Goal: Check status: Check status

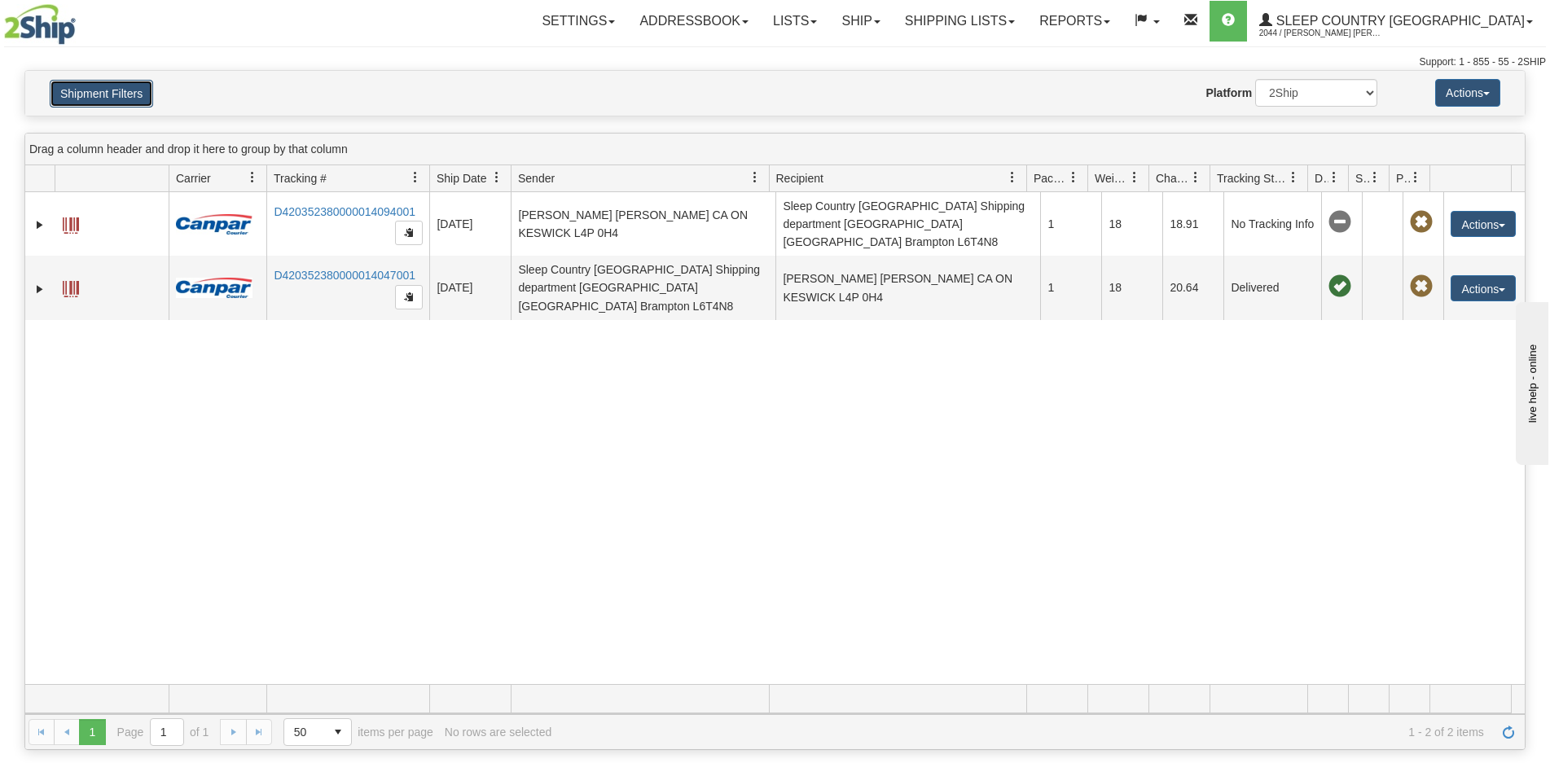
click at [125, 90] on button "Shipment Filters" at bounding box center [101, 94] width 103 height 28
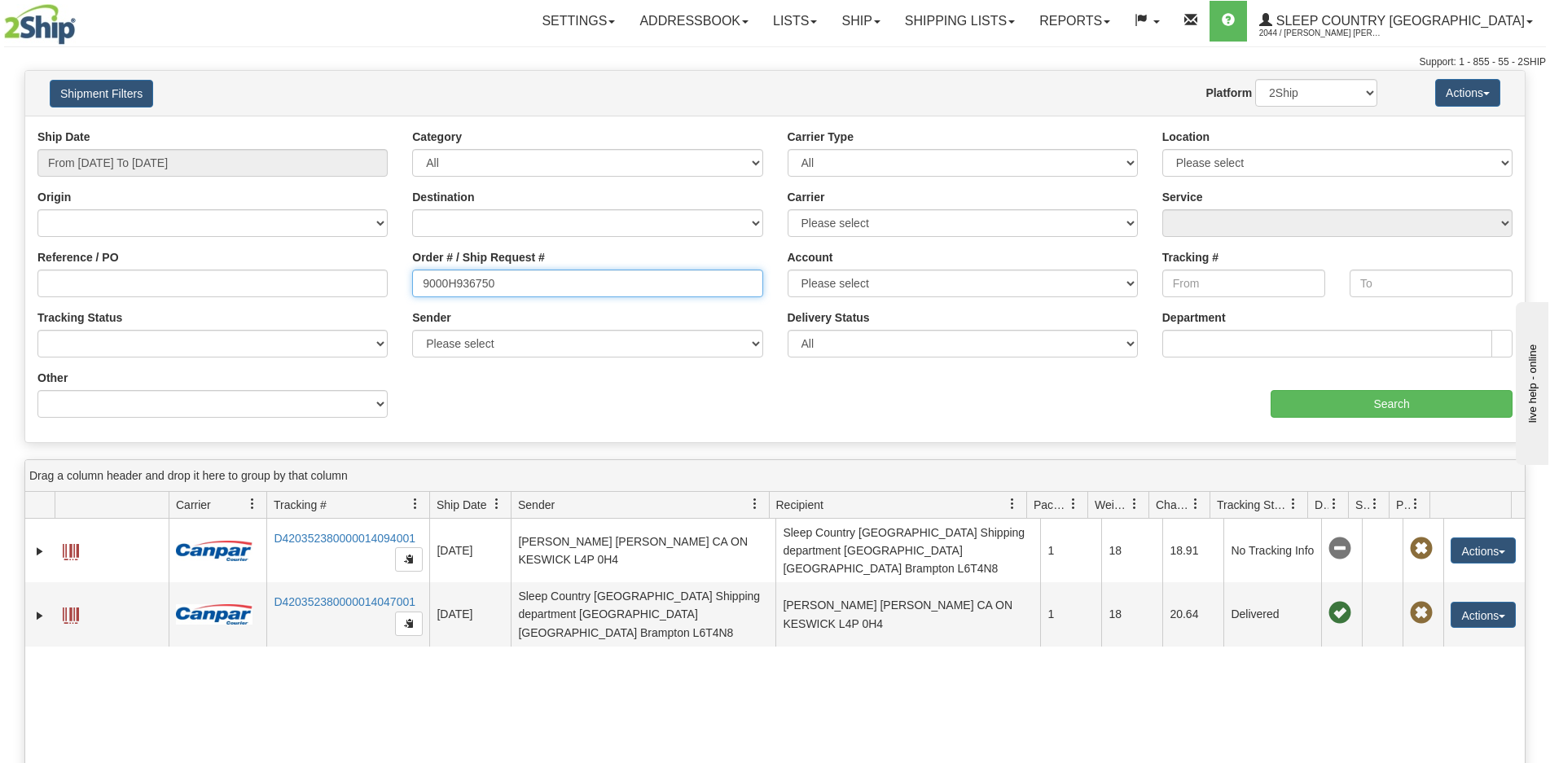
drag, startPoint x: 539, startPoint y: 275, endPoint x: 303, endPoint y: 293, distance: 236.9
click at [303, 129] on div "Reference / PO Order # / Ship Request # 9000H936750 Account Please select [GEOG…" at bounding box center [775, 129] width 1500 height 0
paste input "I027456"
type input "9000I027456"
click at [275, 179] on div "Ship Date From [DATE] To [DATE]" at bounding box center [212, 159] width 375 height 60
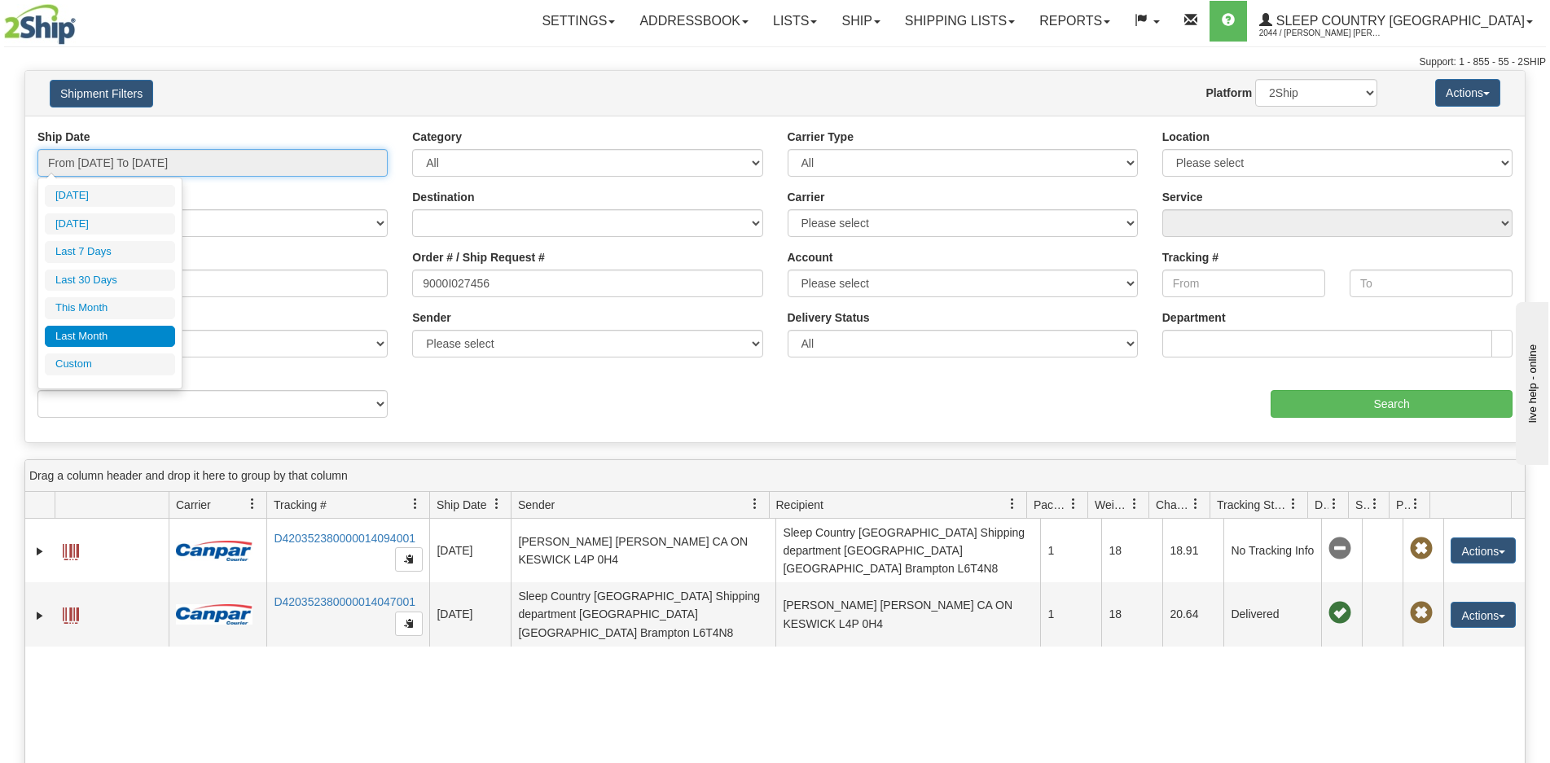
click at [267, 169] on input "From [DATE] To [DATE]" at bounding box center [212, 163] width 350 height 28
click at [98, 282] on li "Last 30 Days" at bounding box center [110, 281] width 130 height 22
type input "From [DATE] To [DATE]"
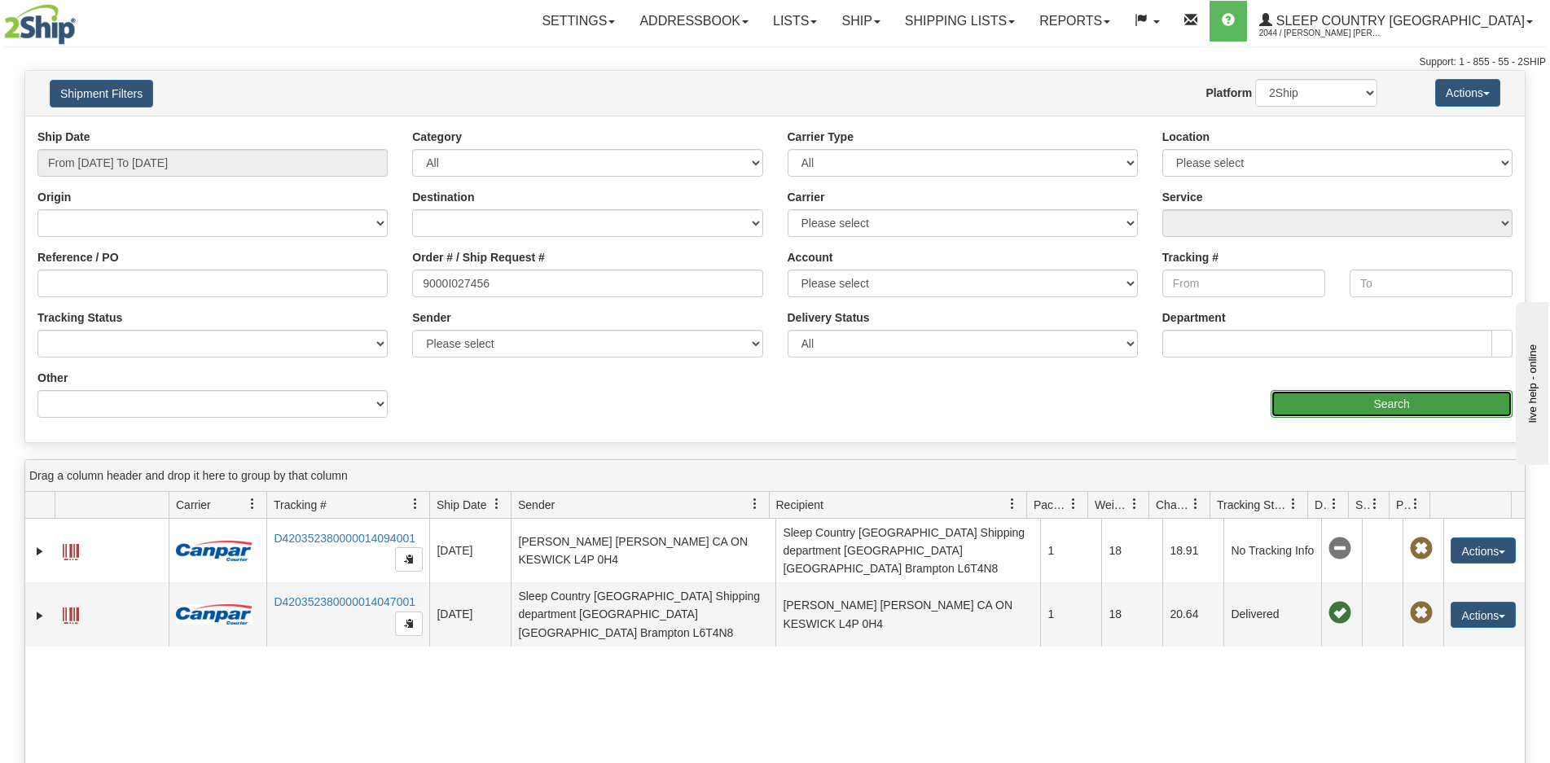
click at [1329, 400] on input "Search" at bounding box center [1392, 404] width 242 height 28
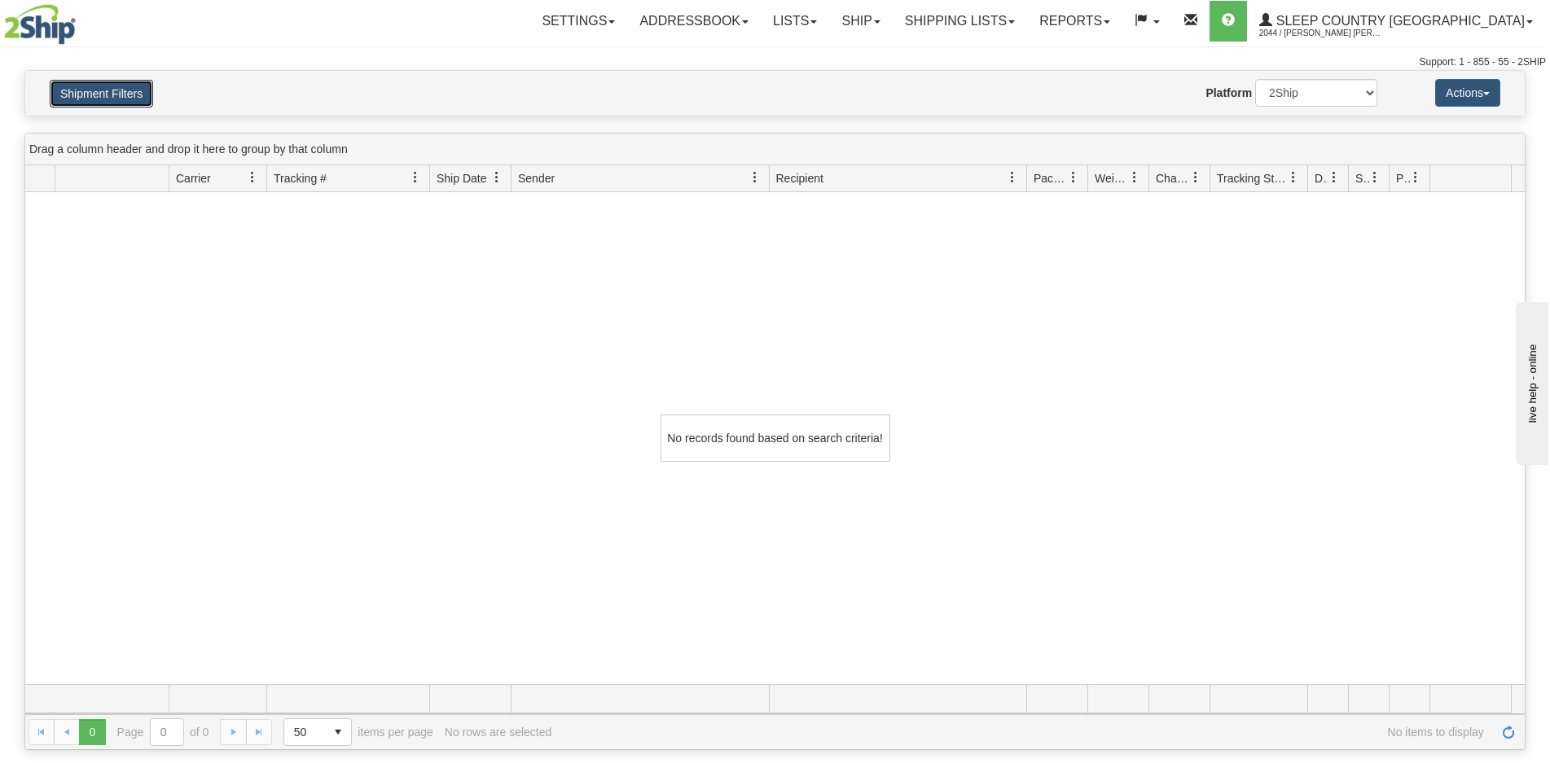
drag, startPoint x: 95, startPoint y: 94, endPoint x: 17, endPoint y: 85, distance: 78.7
click at [93, 94] on button "Shipment Filters" at bounding box center [101, 94] width 103 height 28
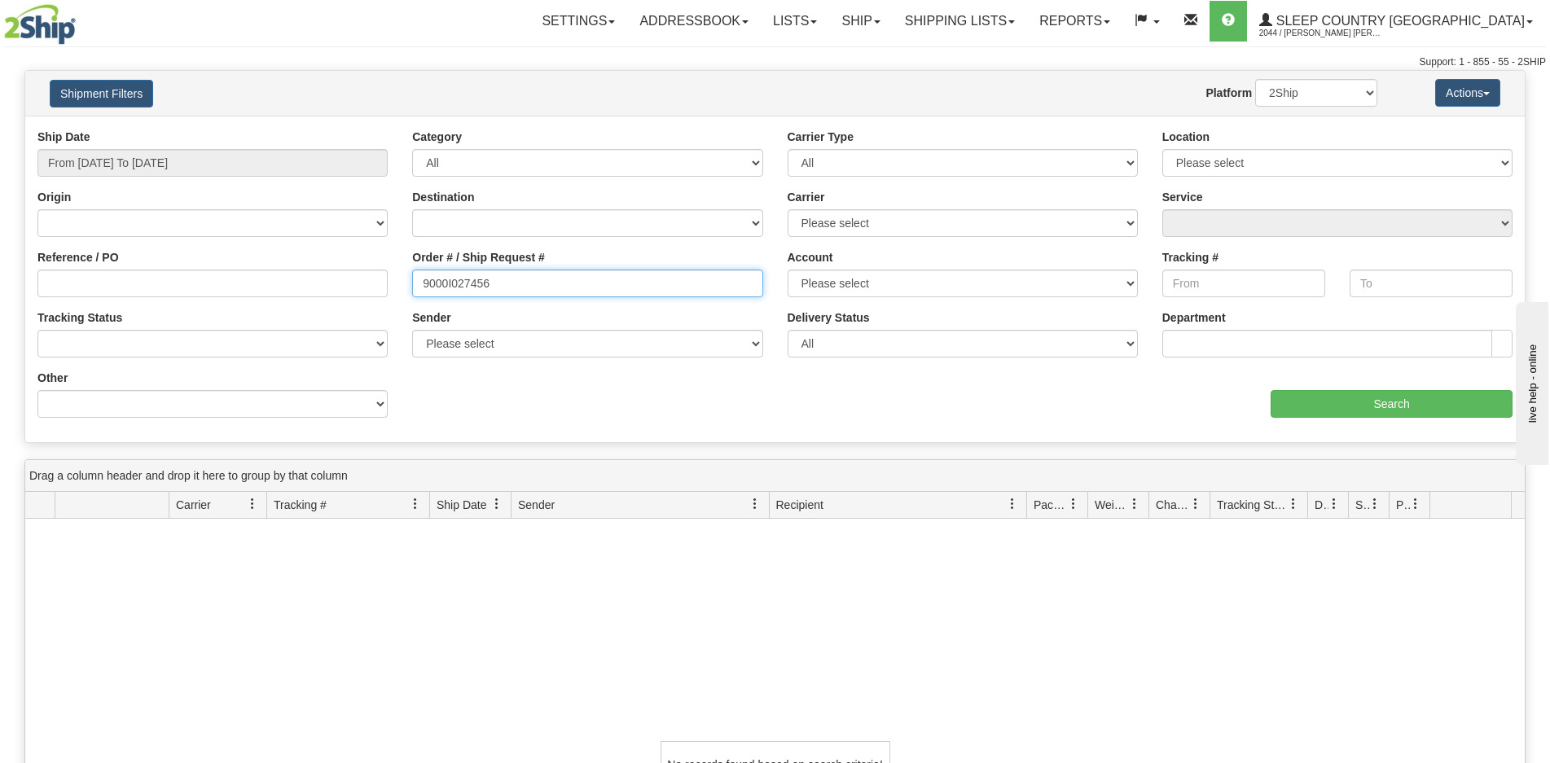
drag, startPoint x: 503, startPoint y: 275, endPoint x: 356, endPoint y: 279, distance: 147.5
click at [355, 129] on div "Reference / PO Order # / Ship Request # 9000I027456 Account Please select [GEOG…" at bounding box center [775, 129] width 1500 height 0
paste input "10414"
type input "9000I010414"
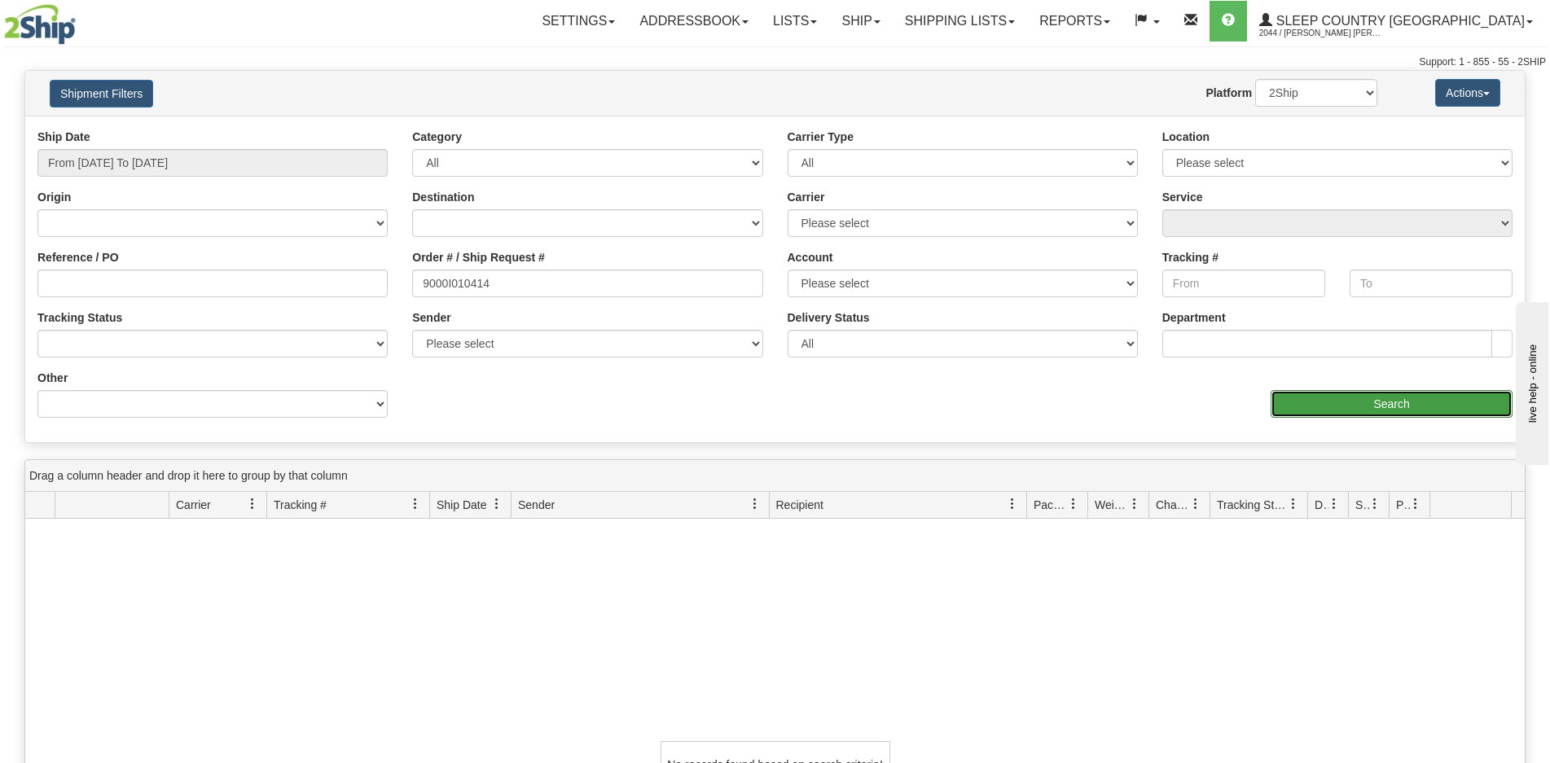
click at [1279, 394] on input "Search" at bounding box center [1392, 404] width 242 height 28
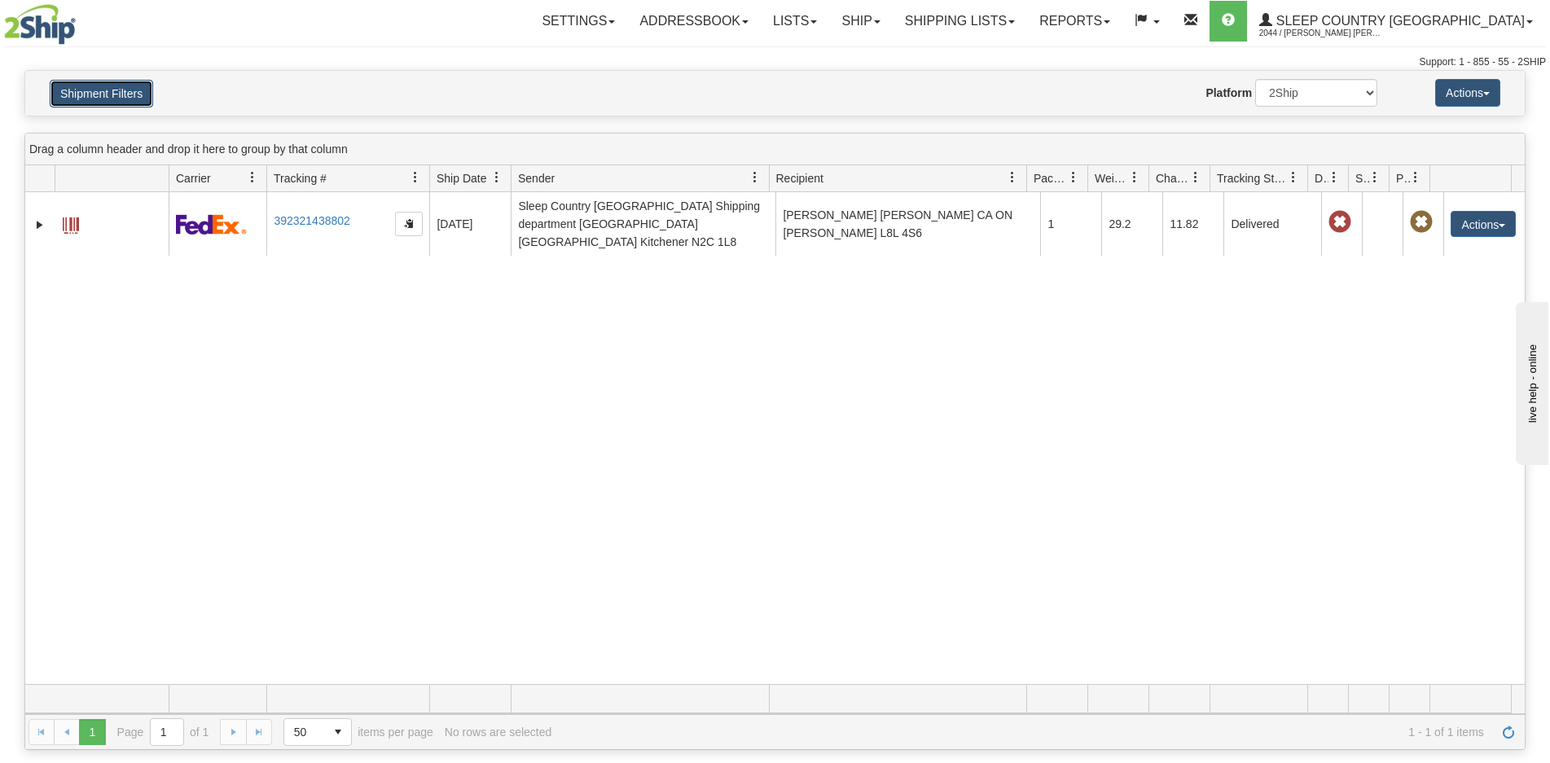
click at [103, 87] on button "Shipment Filters" at bounding box center [101, 94] width 103 height 28
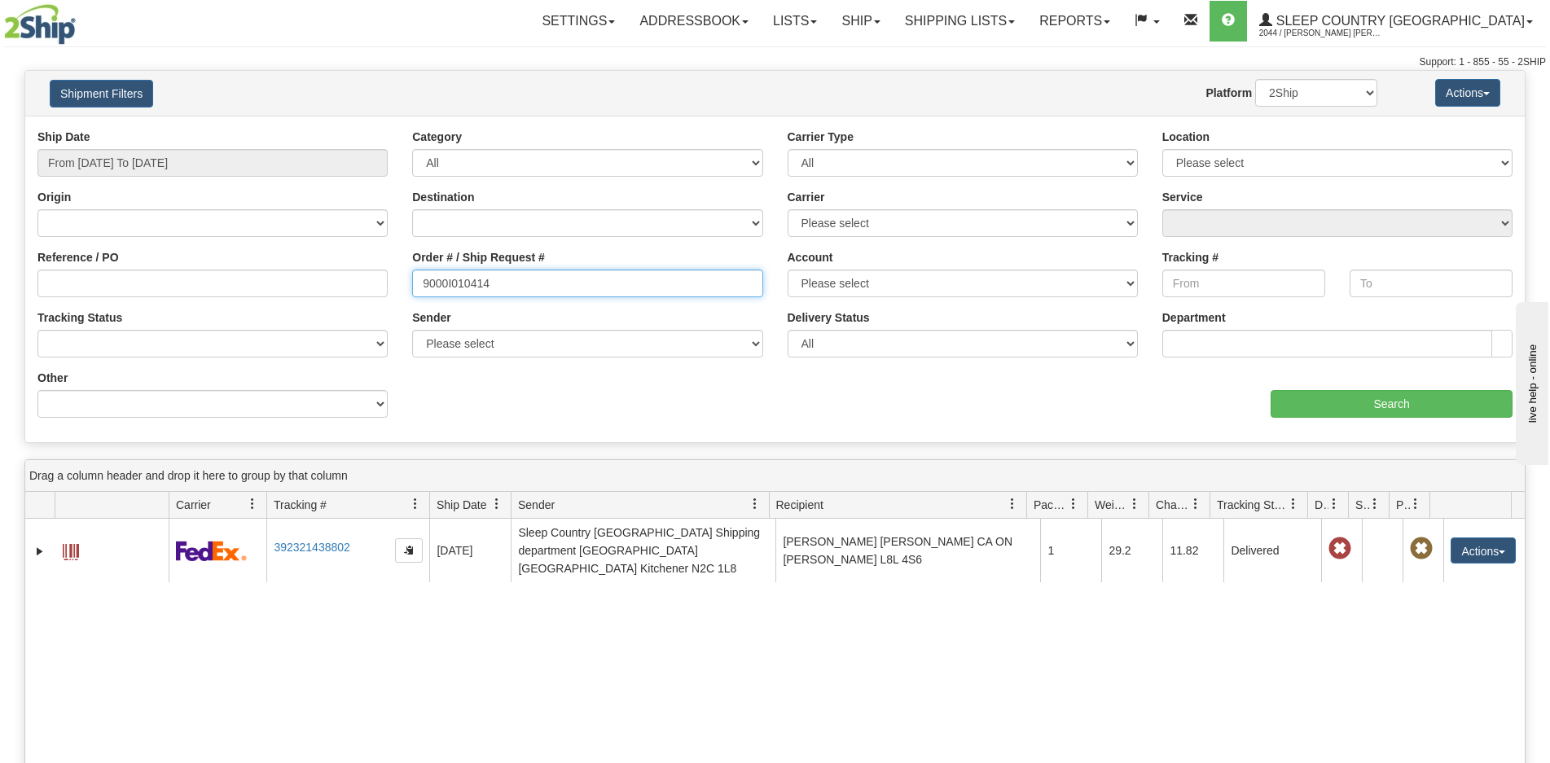
drag, startPoint x: 525, startPoint y: 277, endPoint x: 328, endPoint y: 266, distance: 196.6
click at [328, 129] on div "Reference / PO Order # / Ship Request # 9000I010414 Account Please select [GEOG…" at bounding box center [775, 129] width 1500 height 0
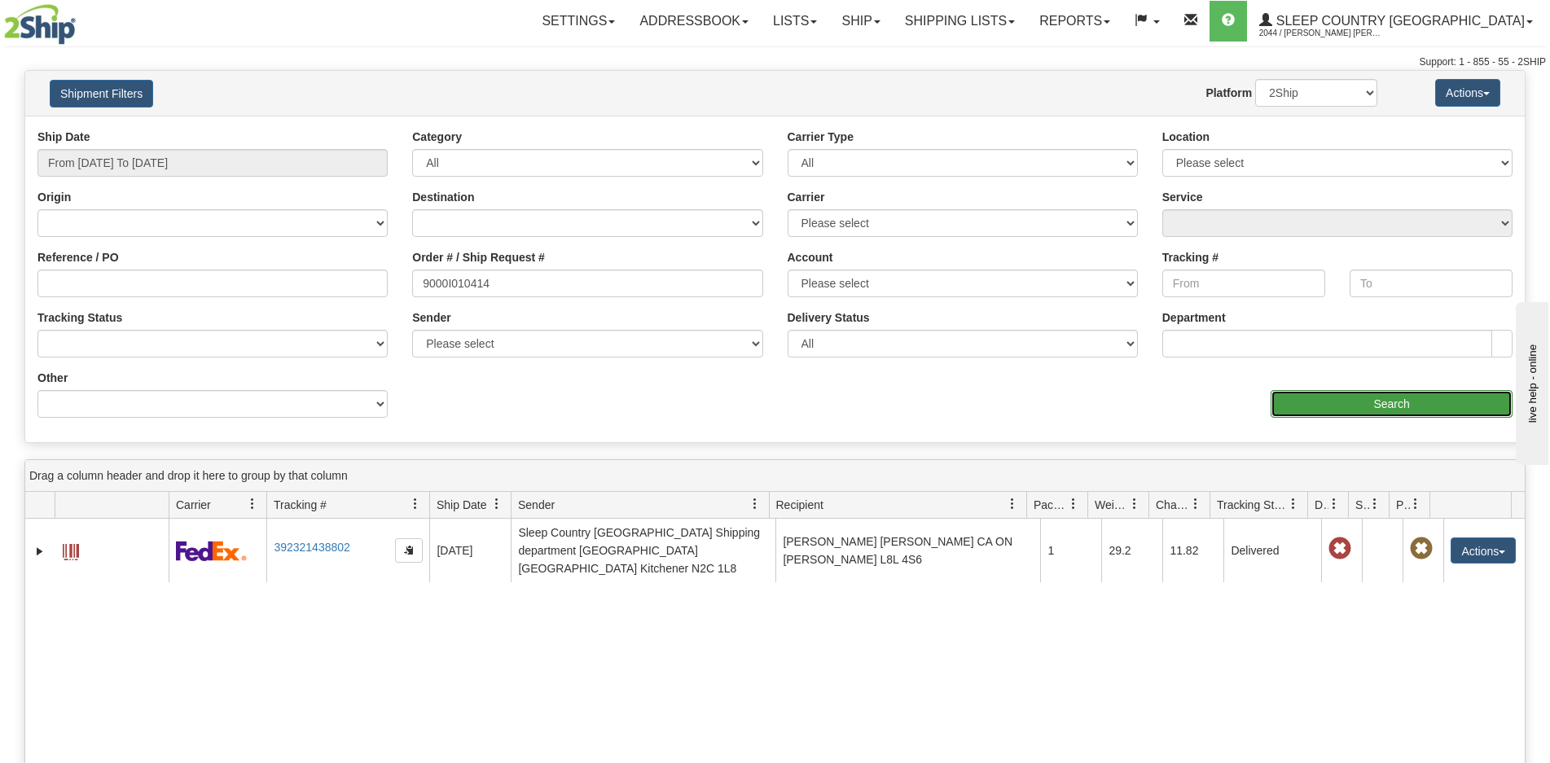
click at [1399, 406] on input "Search" at bounding box center [1392, 404] width 242 height 28
